Goal: Book appointment/travel/reservation

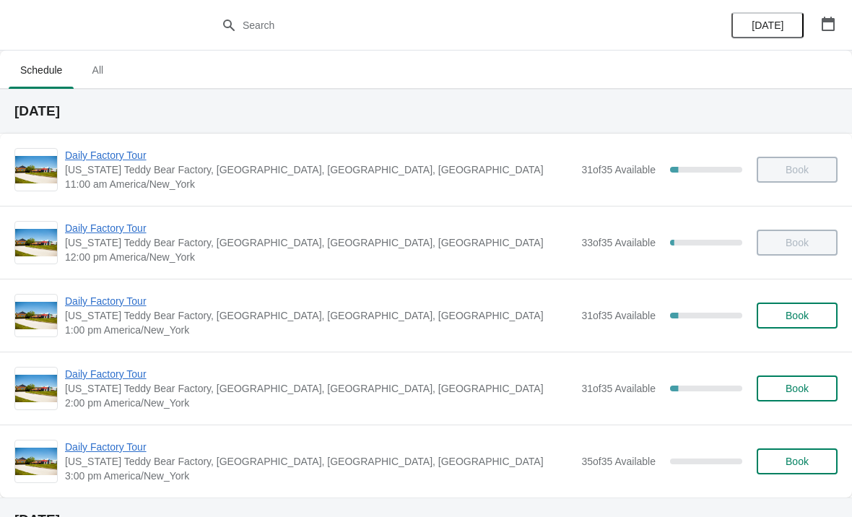
click at [77, 302] on span "Daily Factory Tour" at bounding box center [319, 301] width 509 height 14
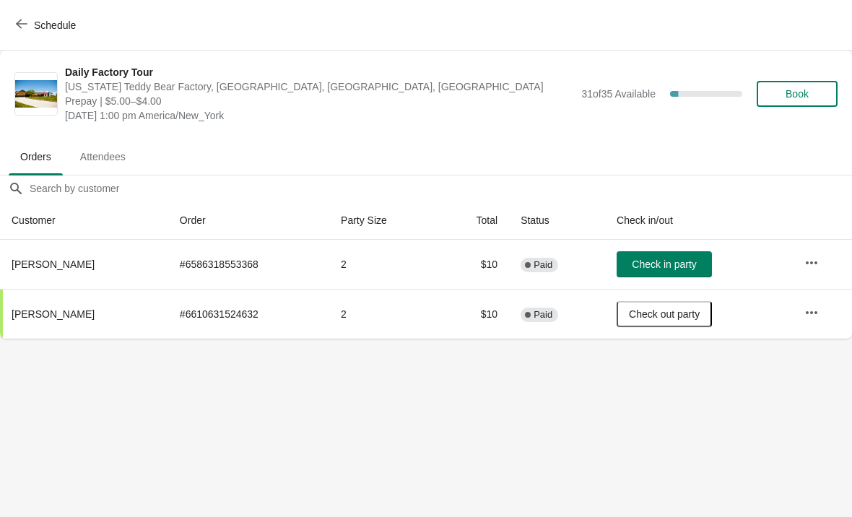
click at [783, 99] on span "Book" at bounding box center [797, 94] width 55 height 12
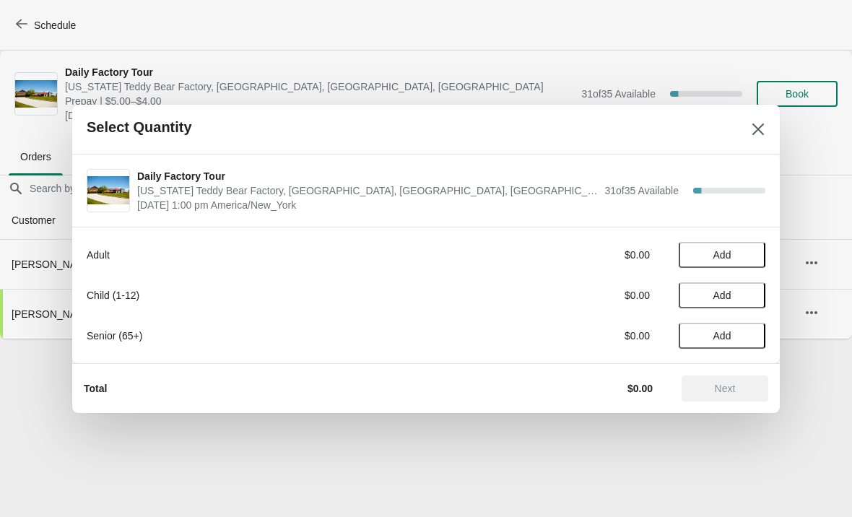
click at [748, 254] on span "Add" at bounding box center [722, 255] width 61 height 12
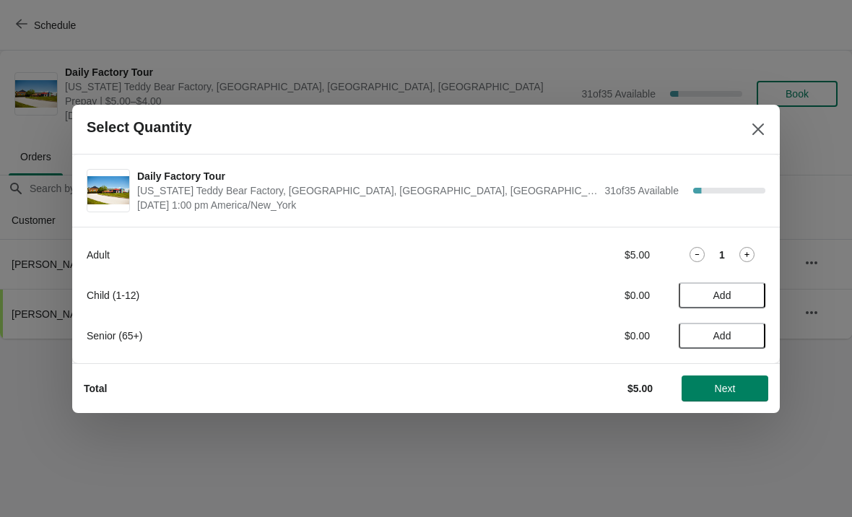
click at [750, 253] on icon at bounding box center [747, 254] width 15 height 15
click at [744, 288] on button "Add" at bounding box center [722, 295] width 87 height 26
click at [746, 292] on icon at bounding box center [747, 295] width 15 height 15
click at [738, 394] on button "Next" at bounding box center [725, 389] width 87 height 26
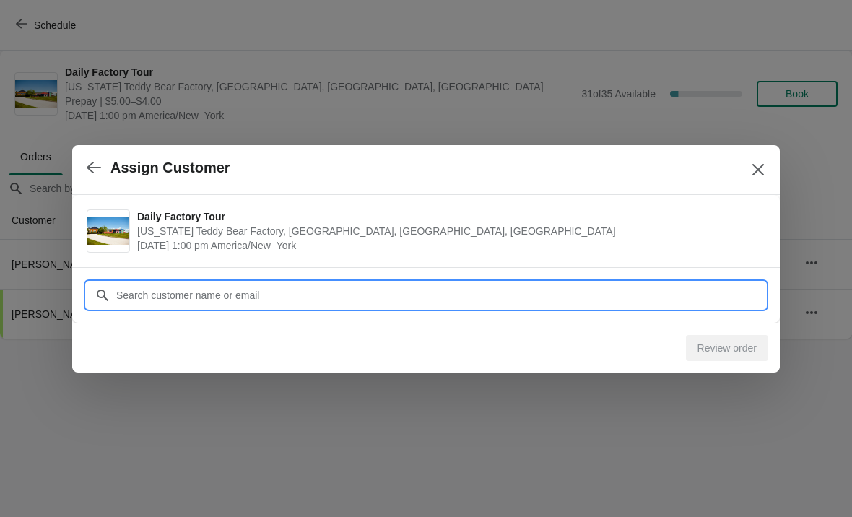
click at [363, 301] on input "Customer" at bounding box center [441, 295] width 650 height 26
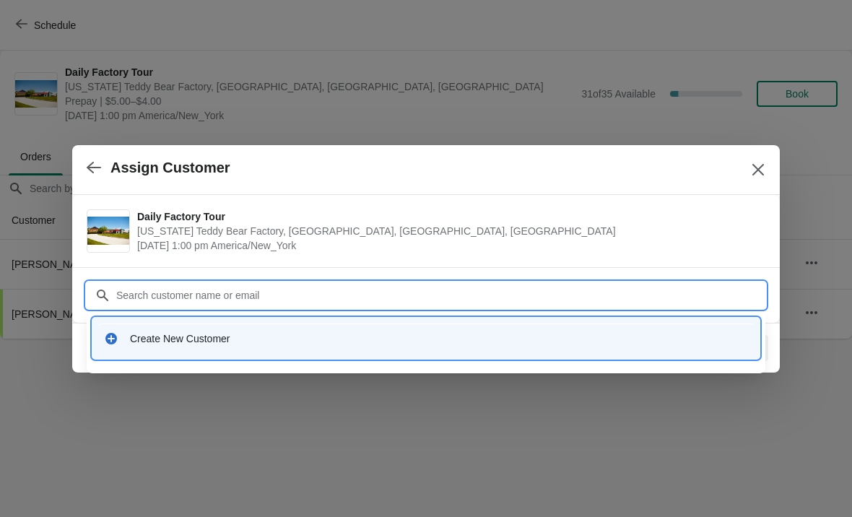
click at [291, 353] on div "Create New Customer" at bounding box center [426, 339] width 656 height 30
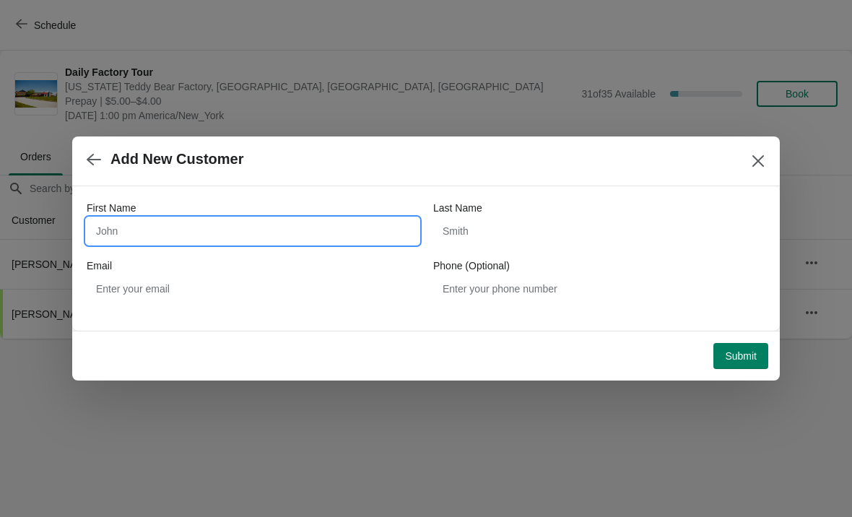
click at [214, 232] on input "First Name" at bounding box center [253, 231] width 332 height 26
type input "Josh"
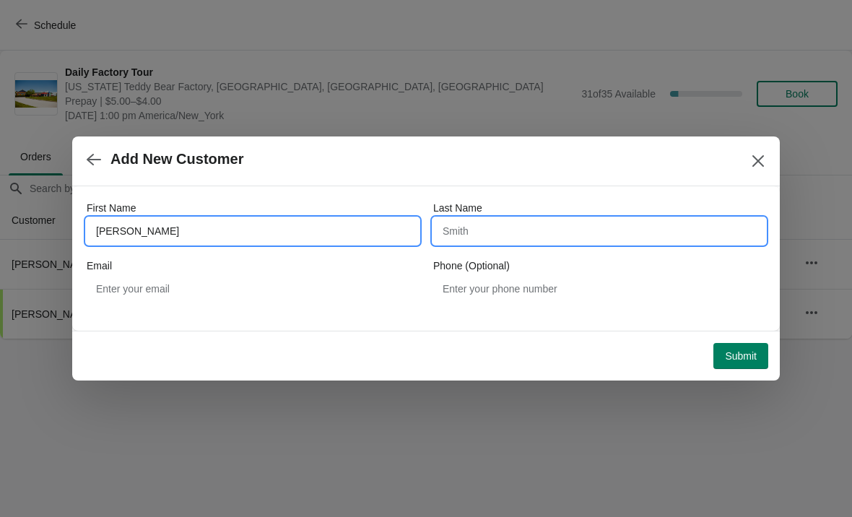
click at [525, 233] on input "Last Name" at bounding box center [599, 231] width 332 height 26
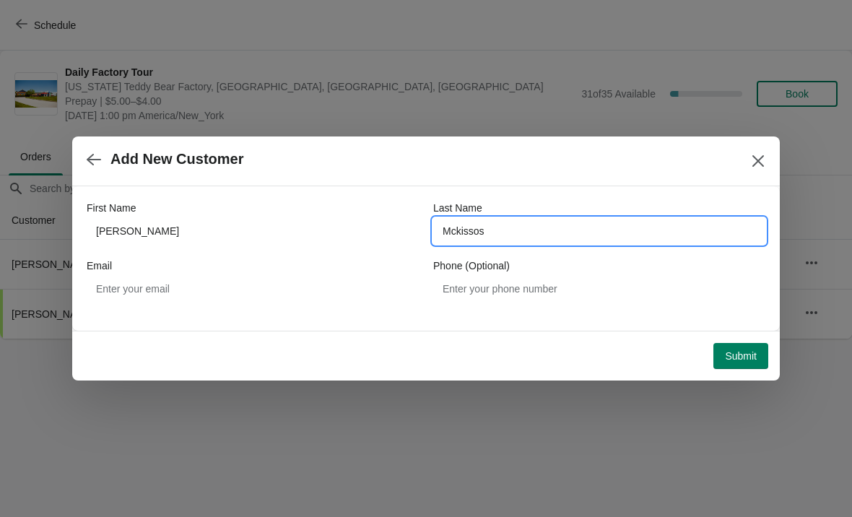
type input "Mckissosk"
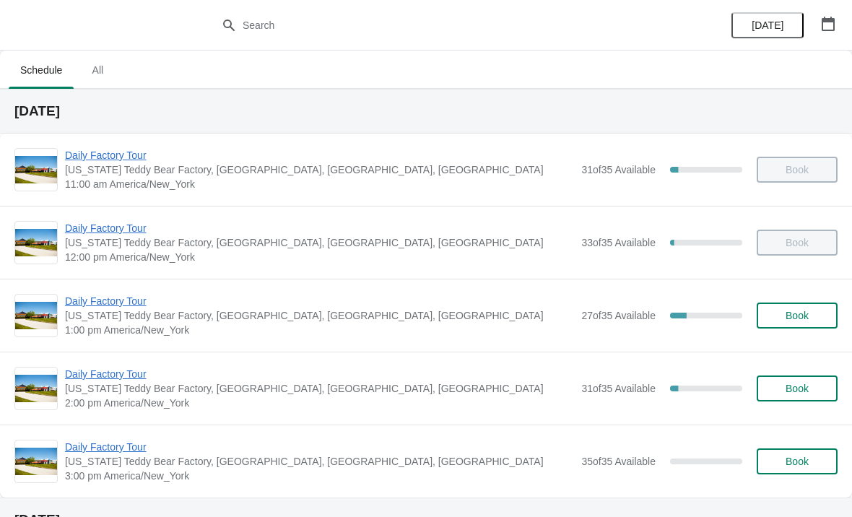
click at [126, 298] on span "Daily Factory Tour" at bounding box center [319, 301] width 509 height 14
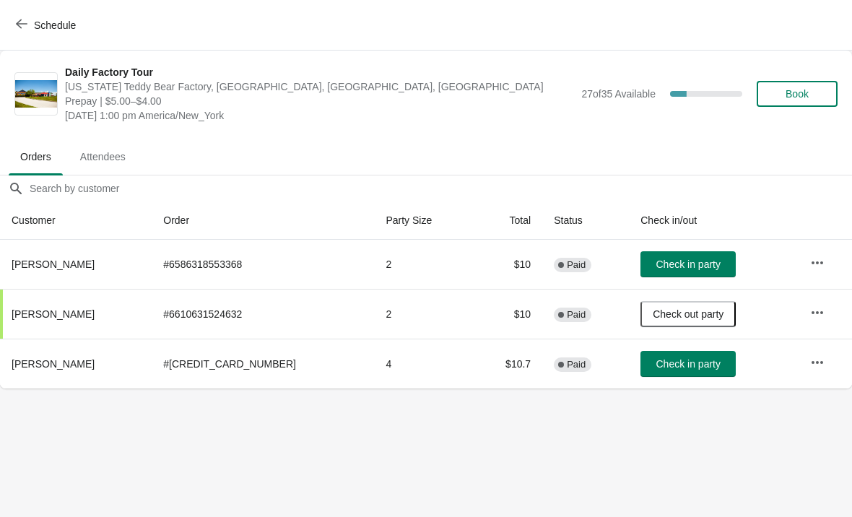
click at [681, 364] on span "Check in party" at bounding box center [689, 364] width 64 height 12
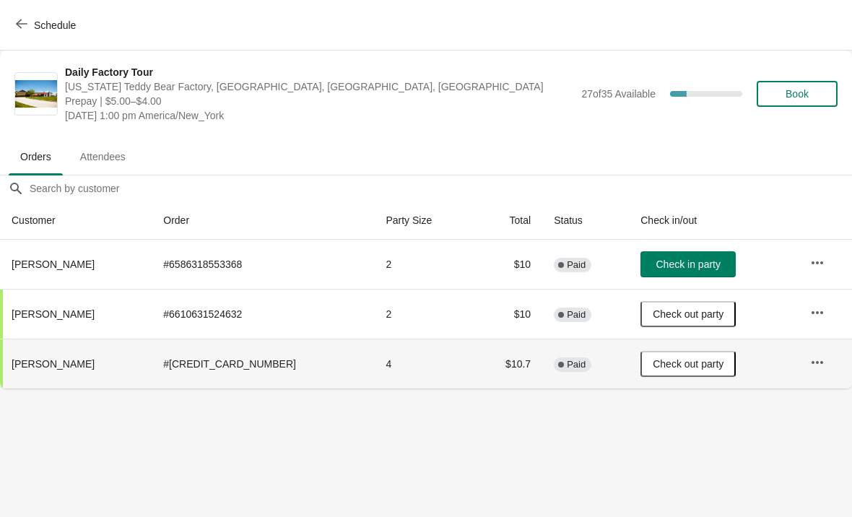
click at [28, 20] on span "Schedule" at bounding box center [47, 25] width 57 height 14
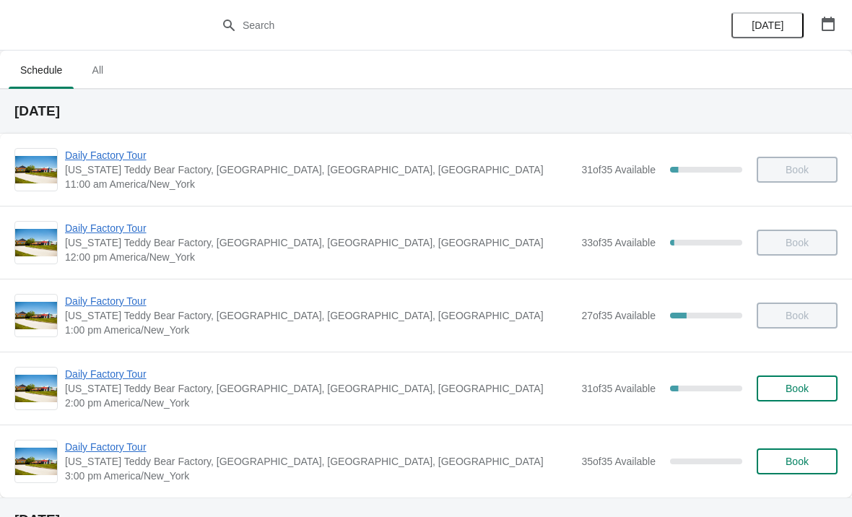
click at [78, 295] on span "Daily Factory Tour" at bounding box center [319, 301] width 509 height 14
click at [130, 373] on span "Daily Factory Tour" at bounding box center [319, 374] width 509 height 14
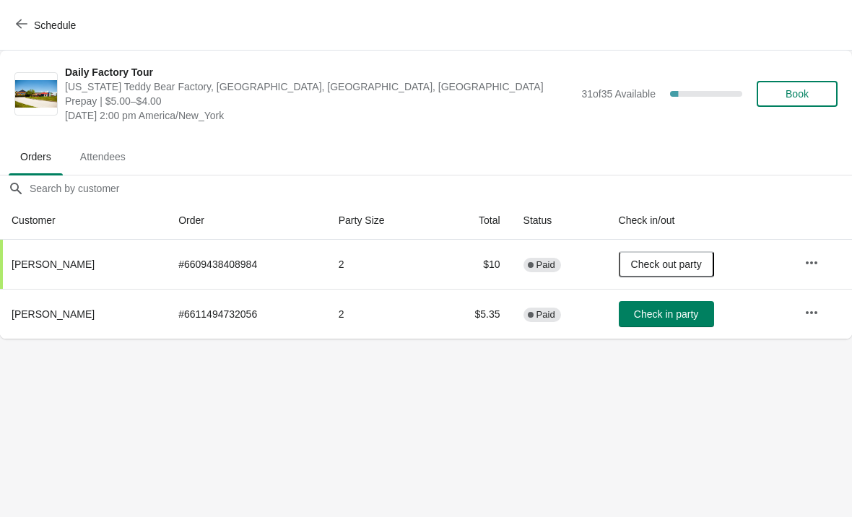
click at [686, 309] on span "Check in party" at bounding box center [666, 314] width 64 height 12
